Goal: Register for event/course

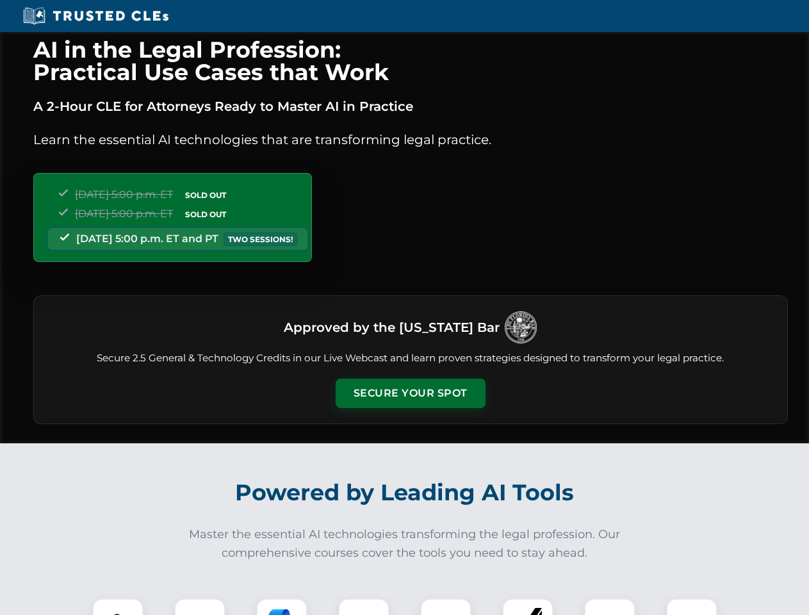
click at [410, 393] on button "Secure Your Spot" at bounding box center [411, 392] width 150 height 29
click at [118, 606] on img at bounding box center [117, 623] width 37 height 37
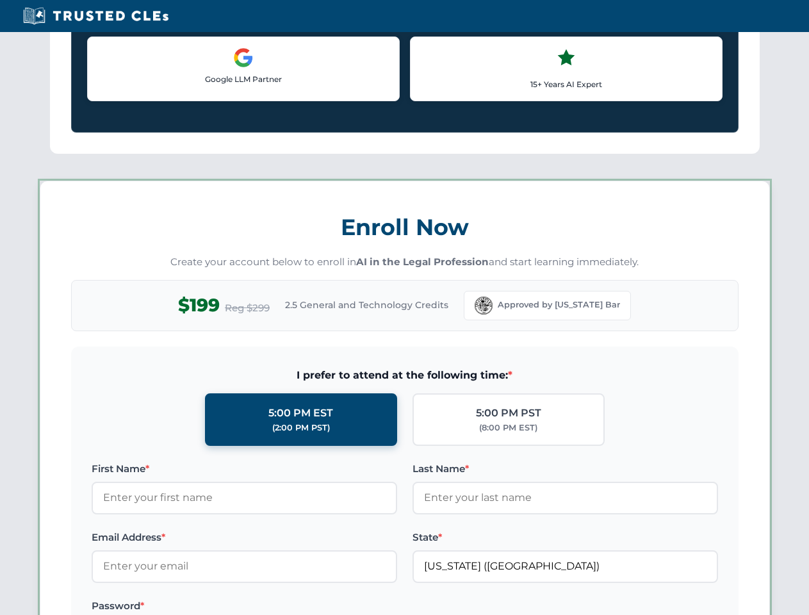
click at [282, 606] on label "Password *" at bounding box center [244, 605] width 305 height 15
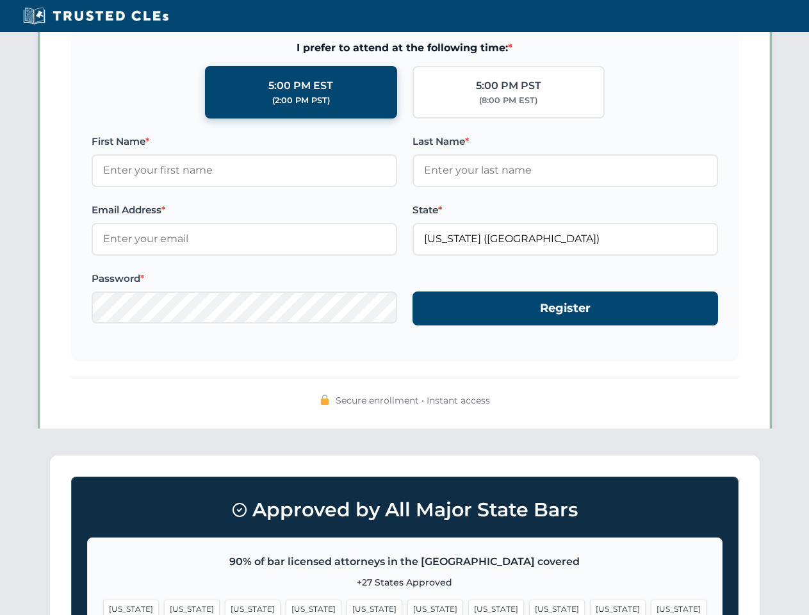
click at [590, 606] on span "[US_STATE]" at bounding box center [618, 608] width 56 height 19
